Goal: Information Seeking & Learning: Learn about a topic

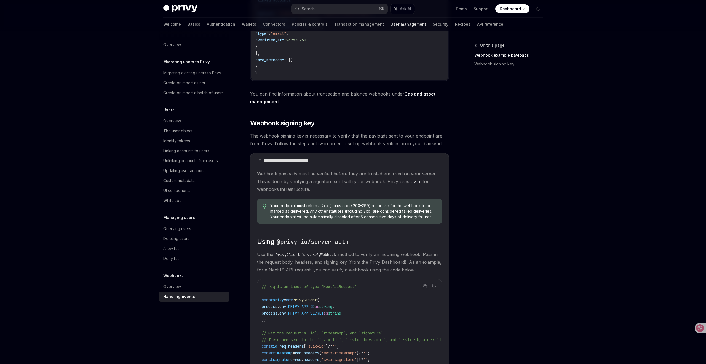
scroll to position [276, 0]
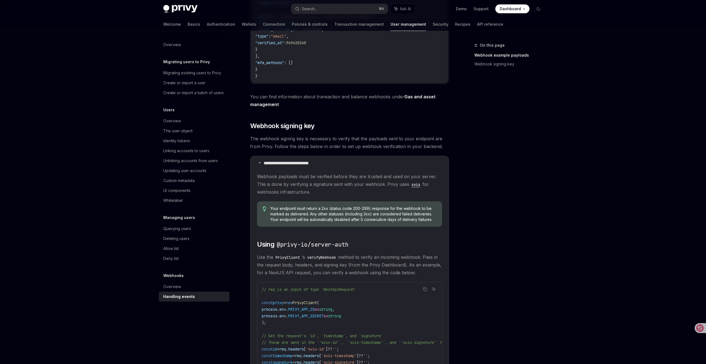
click at [499, 136] on div "On this page Webhook example payloads Webhook signing key" at bounding box center [505, 203] width 84 height 322
click at [613, 104] on div "Privy Docs home page Search... ⌘ K Ask AI Demo Support Dashboard Dashboard Sear…" at bounding box center [353, 143] width 706 height 838
click at [570, 201] on div "Privy Docs home page Search... ⌘ K Ask AI Demo Support Dashboard Dashboard Sear…" at bounding box center [353, 143] width 706 height 838
type textarea "*"
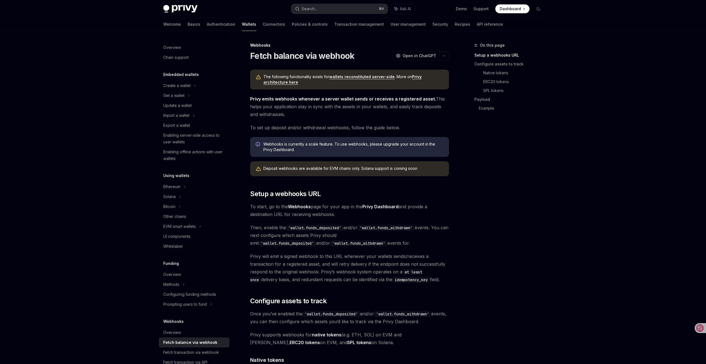
type textarea "*"
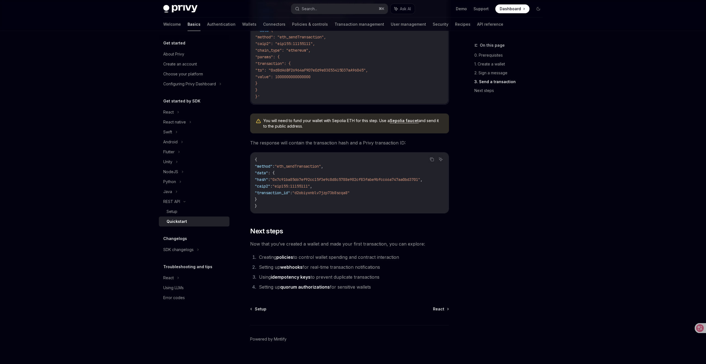
scroll to position [610, 0]
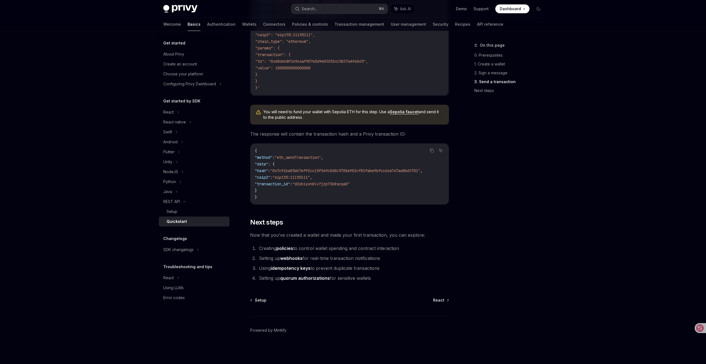
type textarea "*"
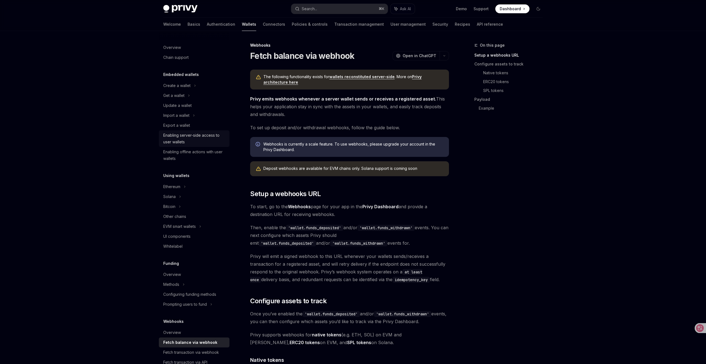
click at [194, 134] on div "Enabling server-side access to user wallets" at bounding box center [194, 138] width 63 height 13
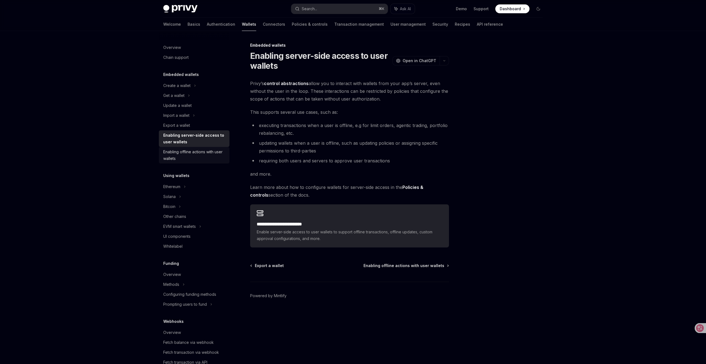
click at [193, 149] on div "Enabling offline actions with user wallets" at bounding box center [194, 154] width 63 height 13
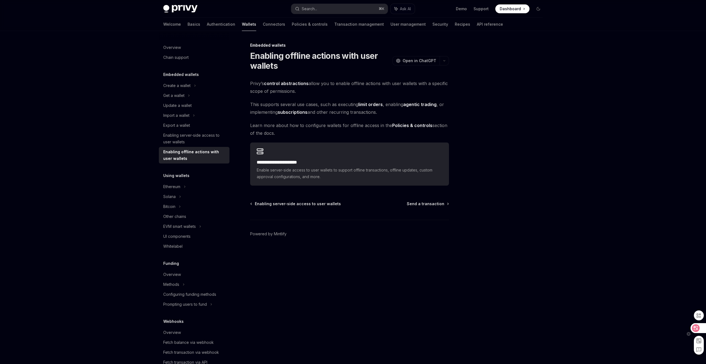
click at [698, 325] on icon at bounding box center [696, 328] width 8 height 8
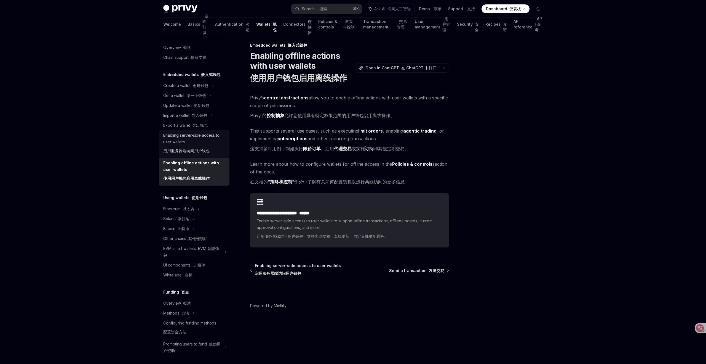
click at [197, 148] on font "启用服务器端访问用户钱包" at bounding box center [186, 150] width 46 height 5
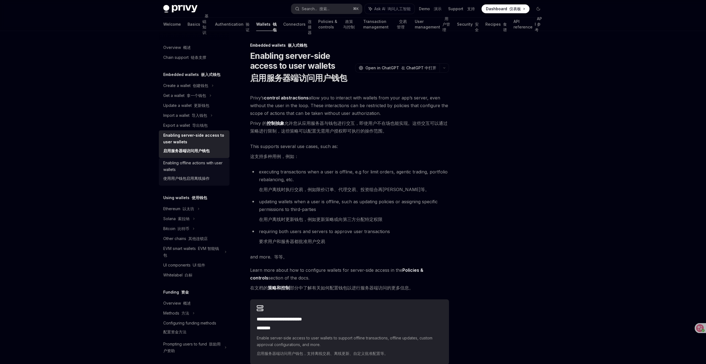
click at [185, 176] on font "使用用户钱包启用离线操作" at bounding box center [186, 178] width 46 height 5
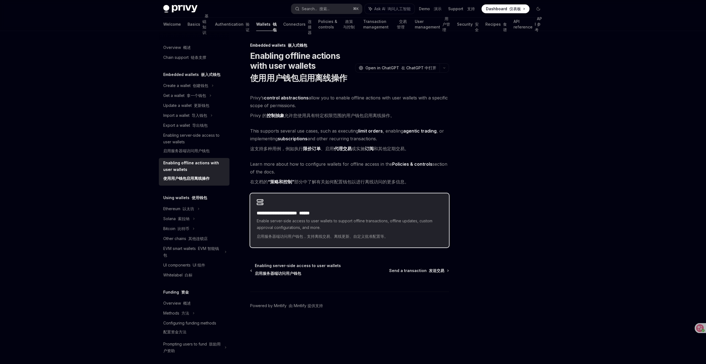
click at [333, 220] on span "Enable server-side access to user wallets to support offline transactions, offl…" at bounding box center [350, 229] width 186 height 24
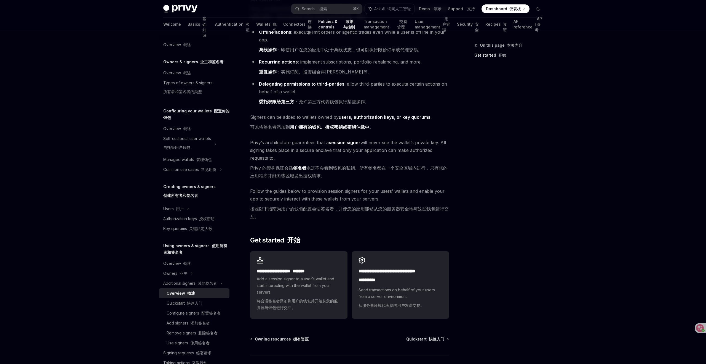
scroll to position [129, 0]
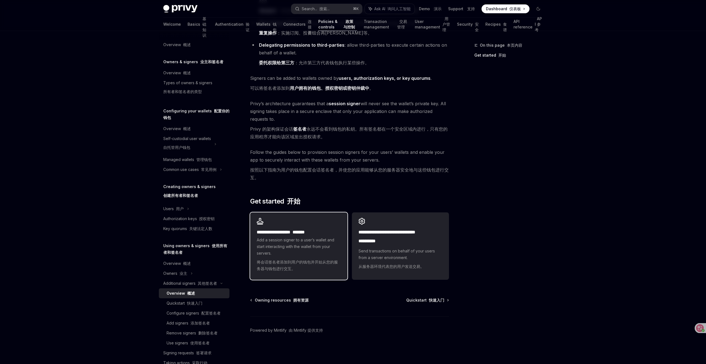
click at [278, 242] on span "Add a session signer to a user’s wallet and start interacting with the wallet f…" at bounding box center [299, 255] width 84 height 38
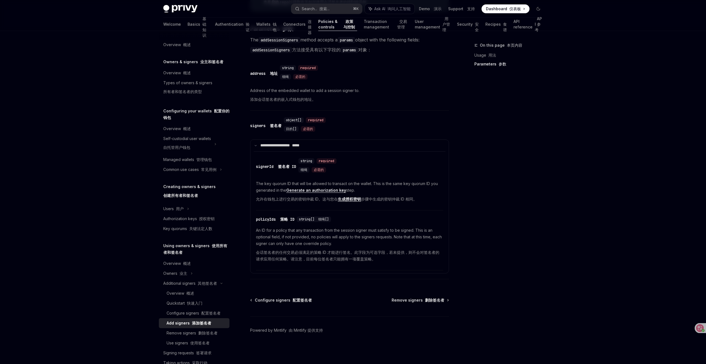
scroll to position [271, 0]
click at [188, 339] on div "Use signers 使用签名者" at bounding box center [188, 342] width 43 height 7
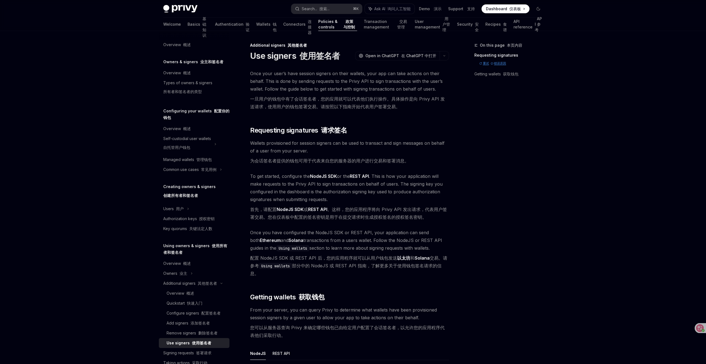
click at [187, 62] on h5 "Owners & signers 业主和签名者" at bounding box center [193, 61] width 60 height 7
click at [176, 43] on div "Overview 概述" at bounding box center [177, 44] width 28 height 7
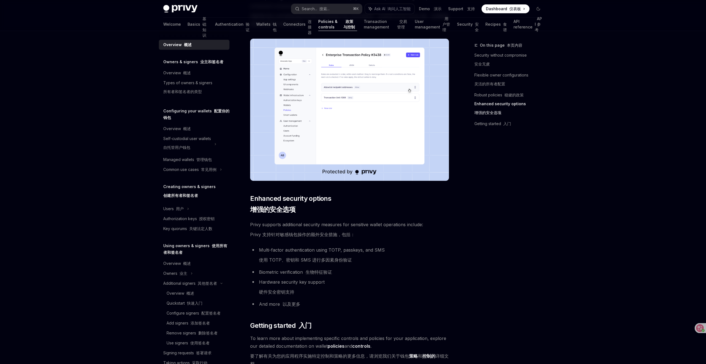
scroll to position [639, 0]
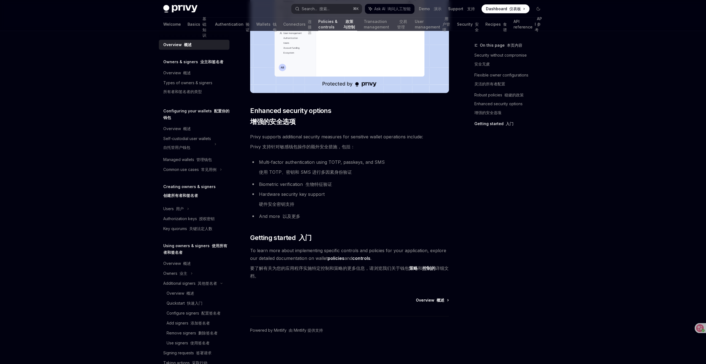
click at [440, 300] on font "概述" at bounding box center [441, 299] width 8 height 5
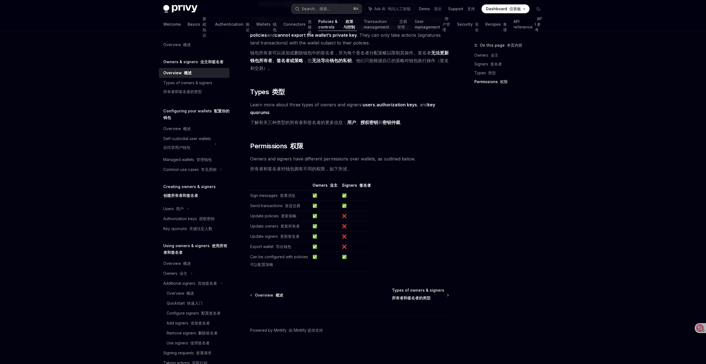
scroll to position [649, 0]
click at [431, 292] on span "Types of owners & signers 所有者和签名者的类型" at bounding box center [418, 296] width 52 height 15
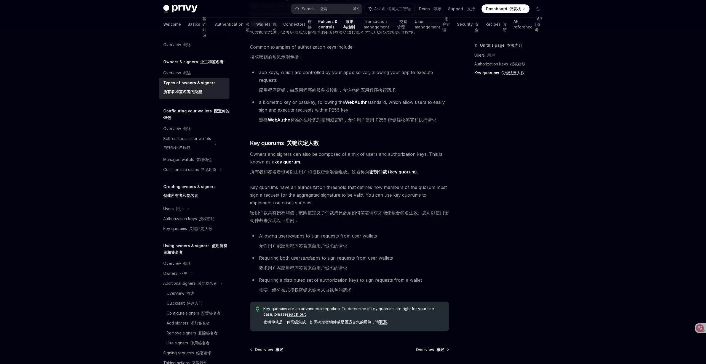
scroll to position [283, 0]
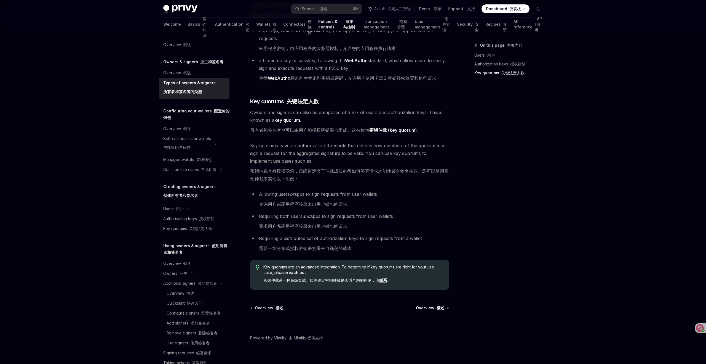
click at [443, 305] on font "概述" at bounding box center [441, 307] width 8 height 5
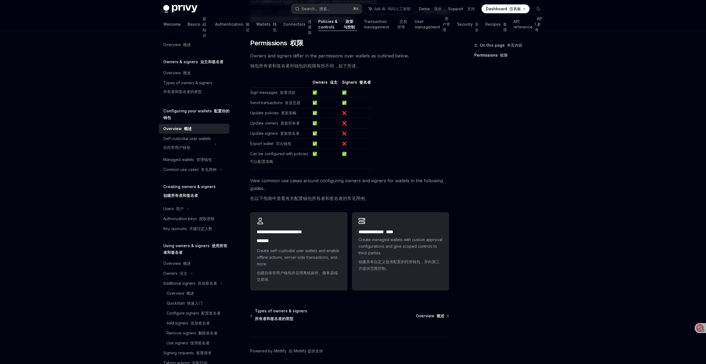
scroll to position [90, 0]
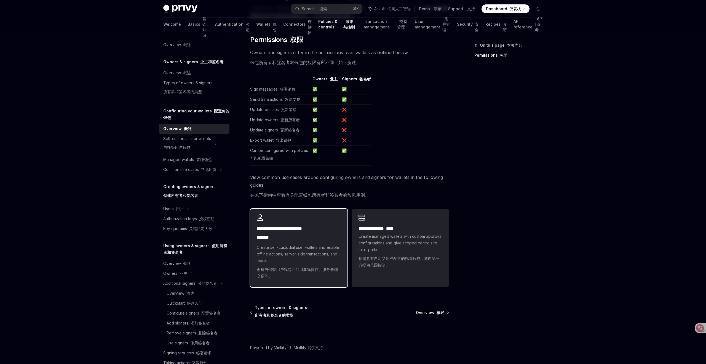
click at [325, 232] on h2 "**********" at bounding box center [299, 234] width 84 height 18
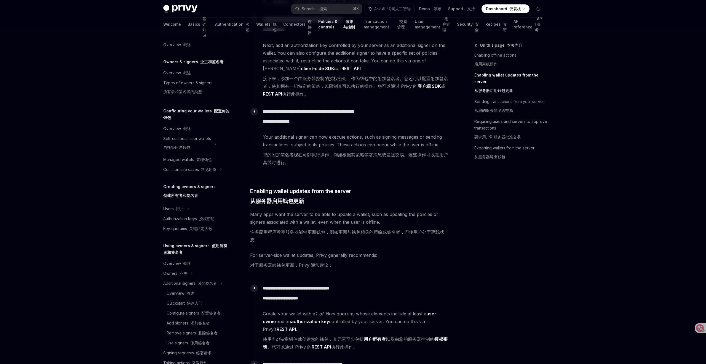
scroll to position [396, 0]
type textarea "*"
